Goal: Task Accomplishment & Management: Complete application form

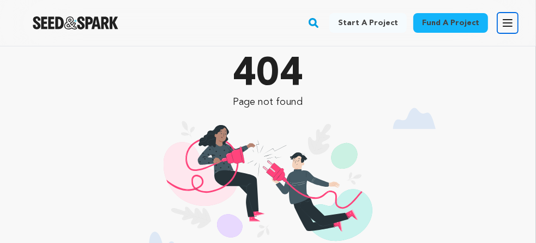
click at [507, 26] on icon "button" at bounding box center [508, 23] width 9 height 7
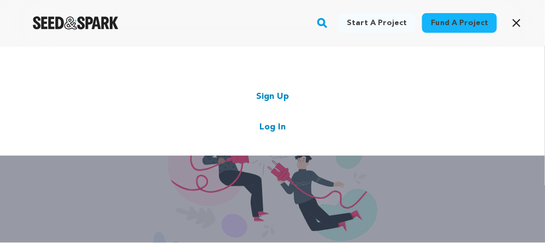
click at [282, 128] on link "Log In" at bounding box center [272, 127] width 26 height 13
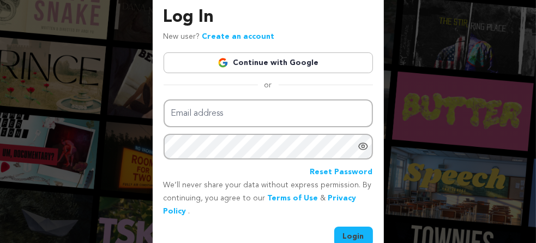
scroll to position [74, 0]
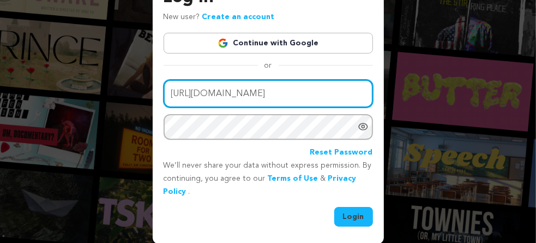
click at [300, 92] on input "[URL][DOMAIN_NAME]" at bounding box center [269, 94] width 210 height 28
type input "sspcltd01@gmail.com"
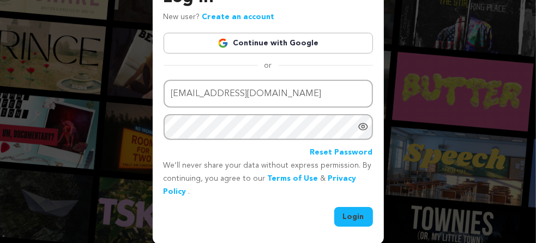
click at [357, 216] on button "Login" at bounding box center [354, 217] width 39 height 20
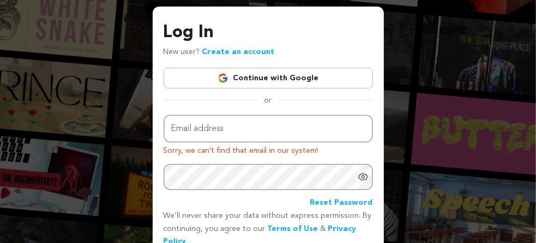
scroll to position [55, 0]
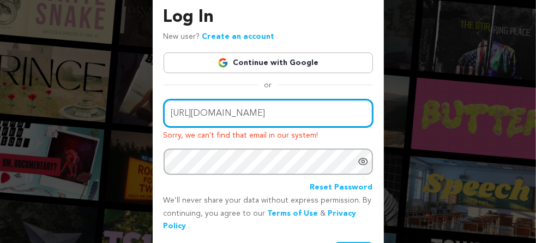
click at [285, 111] on input "https://adaptdwellings.com/" at bounding box center [269, 113] width 210 height 28
type input "sundyne"
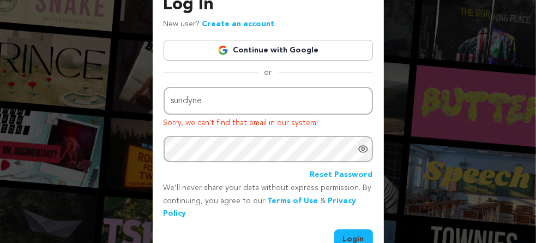
scroll to position [90, 0]
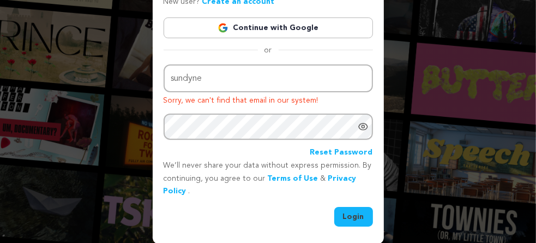
click at [355, 218] on button "Login" at bounding box center [354, 217] width 39 height 20
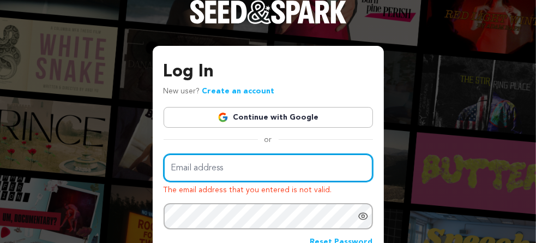
type input "[URL][DOMAIN_NAME]"
click at [278, 163] on input "https://adaptdwellings.com/" at bounding box center [269, 168] width 210 height 28
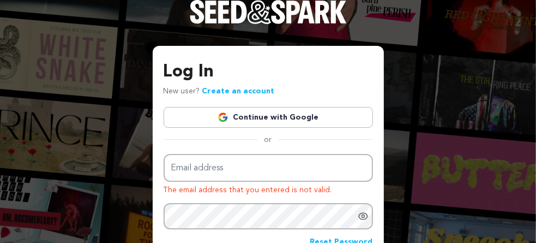
click at [364, 213] on icon "Show password as plain text. Warning: this will display your password on the sc…" at bounding box center [363, 216] width 11 height 11
click at [363, 213] on icon "Hide Password" at bounding box center [363, 216] width 11 height 11
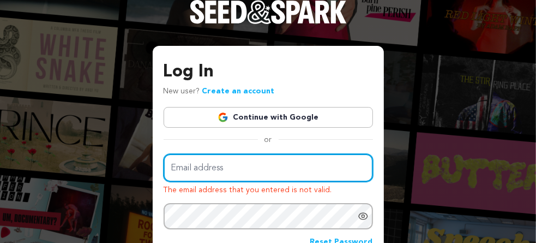
click at [271, 171] on input "Email address" at bounding box center [269, 168] width 210 height 28
paste input "sspcltd01@gmail.com"
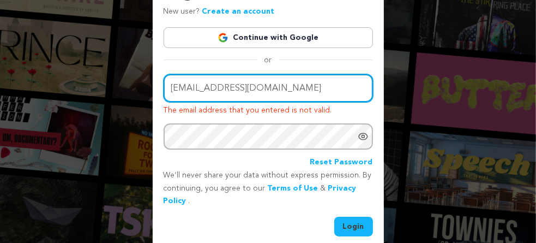
scroll to position [90, 0]
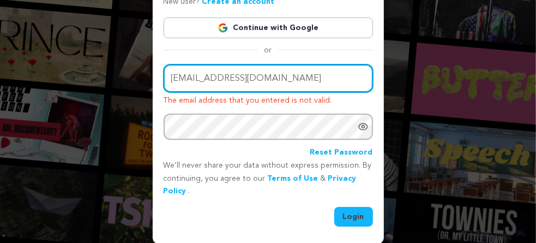
type input "sspcltd01@gmail.com"
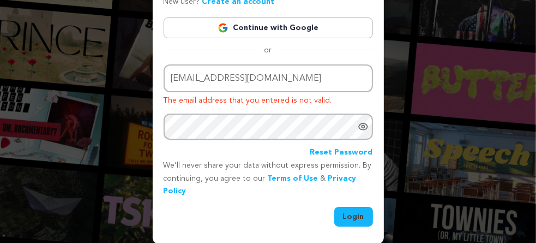
click at [349, 216] on button "Login" at bounding box center [354, 217] width 39 height 20
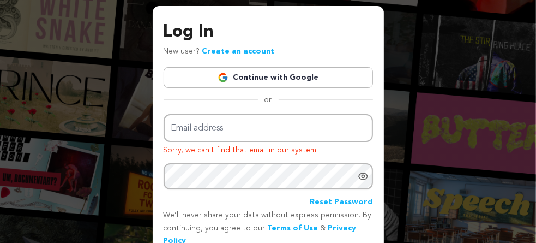
scroll to position [90, 0]
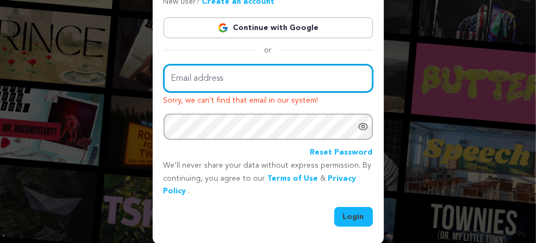
type input "[URL][DOMAIN_NAME]"
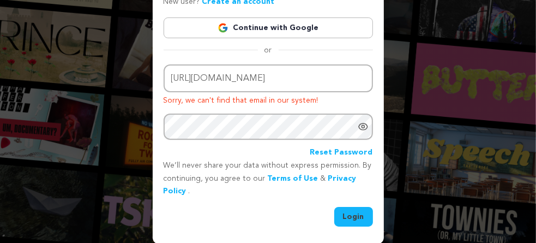
click at [348, 151] on link "Reset Password" at bounding box center [342, 152] width 63 height 13
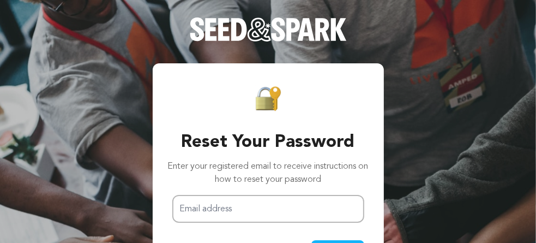
click at [222, 182] on p "Enter your registered email to receive instructions on how to reset your passwo…" at bounding box center [268, 173] width 201 height 26
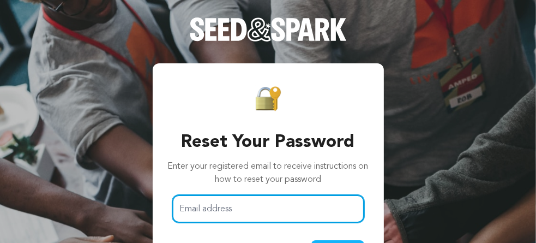
click at [239, 211] on input "Email address" at bounding box center [268, 209] width 192 height 28
type input "[EMAIL_ADDRESS][DOMAIN_NAME]"
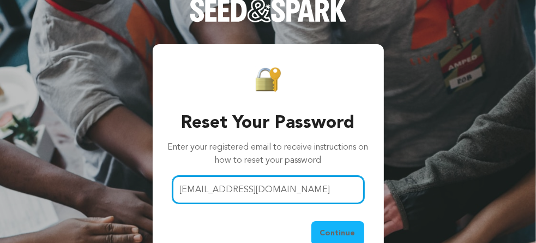
scroll to position [38, 0]
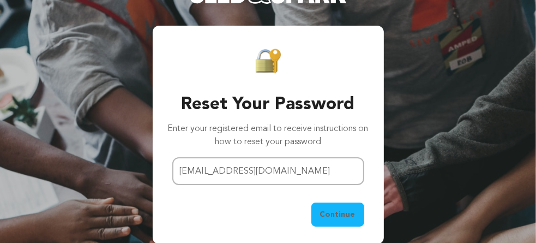
click at [354, 215] on span "Continue" at bounding box center [337, 214] width 35 height 11
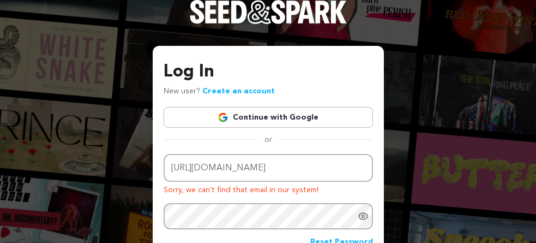
scroll to position [88, 0]
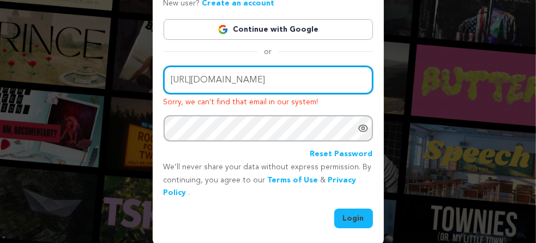
click at [297, 76] on input "[URL][DOMAIN_NAME]" at bounding box center [269, 80] width 210 height 28
type input "[EMAIL_ADDRESS][DOMAIN_NAME]"
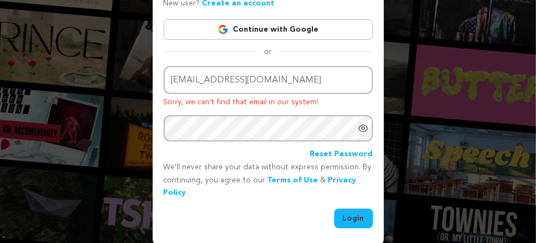
click at [356, 216] on button "Login" at bounding box center [354, 218] width 39 height 20
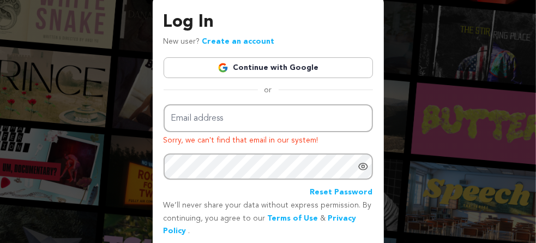
scroll to position [35, 0]
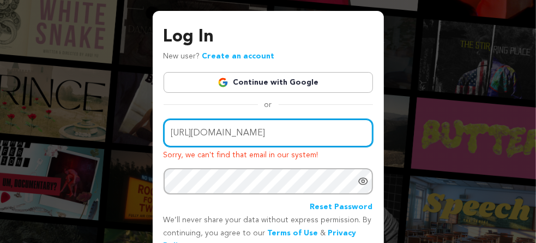
click at [289, 129] on input "[URL][DOMAIN_NAME]" at bounding box center [269, 133] width 210 height 28
type input "jonsonjeny0@gmail.com"
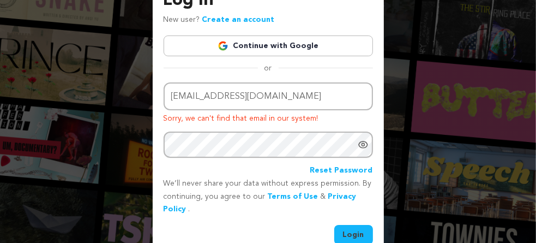
scroll to position [90, 0]
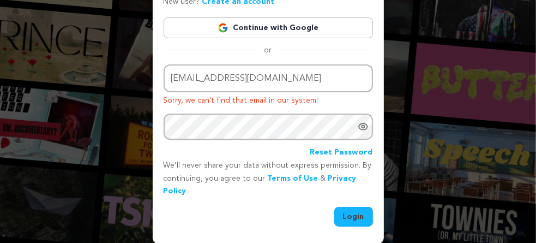
click at [354, 218] on button "Login" at bounding box center [354, 217] width 39 height 20
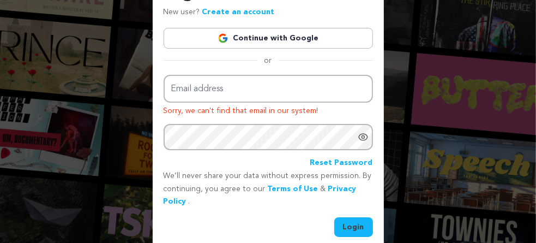
scroll to position [90, 0]
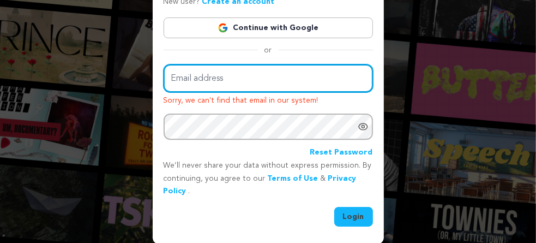
type input "https://adaptdwellings.com/"
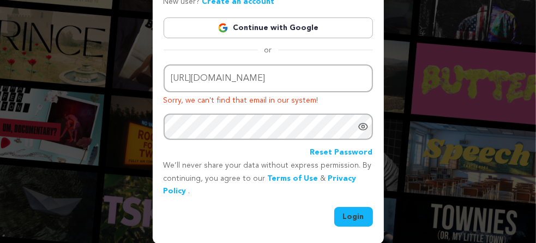
click at [354, 215] on button "Login" at bounding box center [354, 217] width 39 height 20
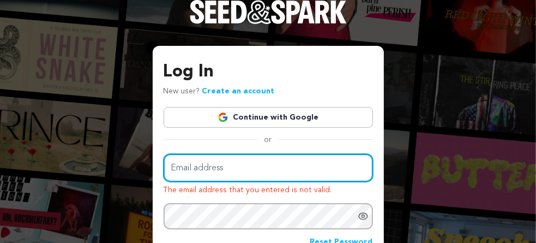
type input "https://adaptdwellings.com/"
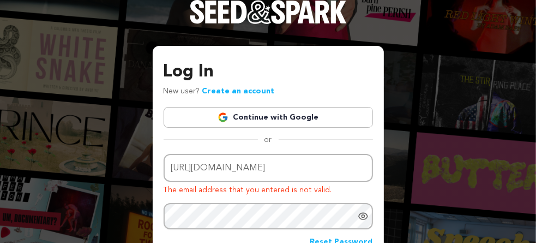
click at [281, 114] on link "Continue with Google" at bounding box center [269, 117] width 210 height 21
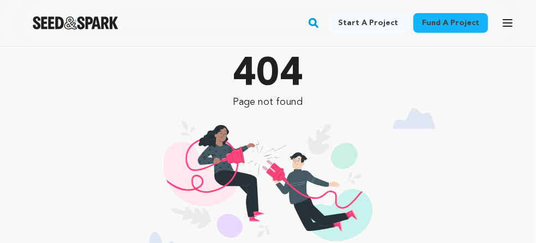
click at [358, 21] on link "Start a project" at bounding box center [368, 23] width 77 height 20
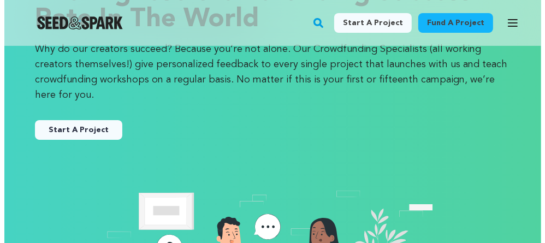
scroll to position [164, 0]
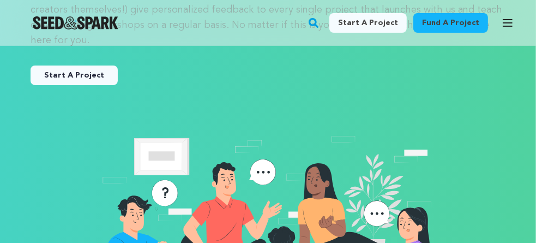
click at [76, 76] on button "Start A Project" at bounding box center [74, 75] width 87 height 20
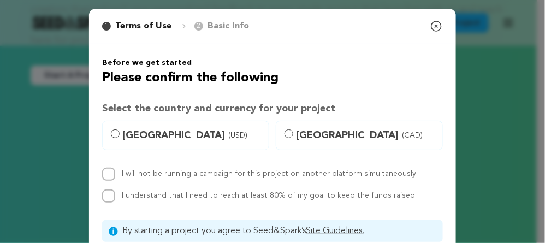
click at [116, 134] on label "[GEOGRAPHIC_DATA] (USD)" at bounding box center [185, 135] width 167 height 29
click at [116, 134] on input "[GEOGRAPHIC_DATA] (USD)" at bounding box center [115, 133] width 9 height 9
radio input "true"
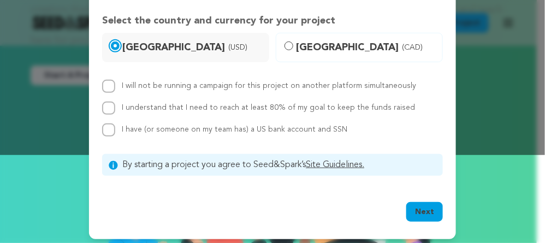
scroll to position [92, 0]
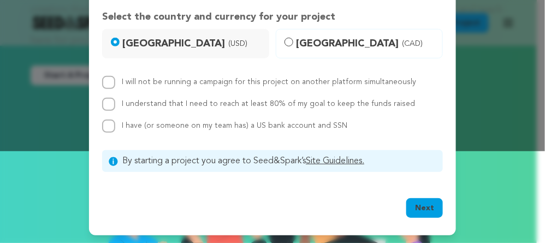
click at [429, 209] on button "Next" at bounding box center [424, 208] width 37 height 20
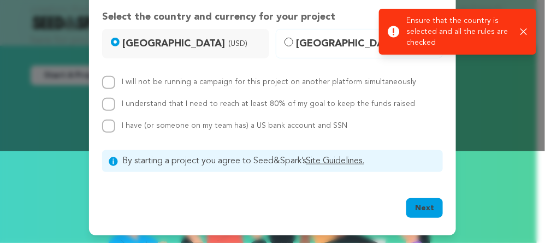
click at [525, 31] on icon "button" at bounding box center [523, 31] width 7 height 7
